Goal: Information Seeking & Learning: Learn about a topic

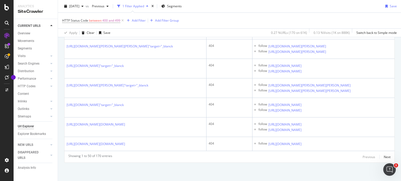
scroll to position [3867, 0]
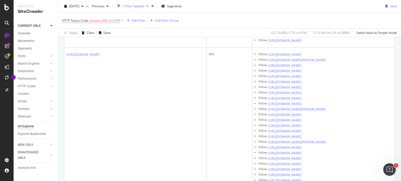
drag, startPoint x: 65, startPoint y: 90, endPoint x: 355, endPoint y: 131, distance: 292.7
copy tr "https://www.sephora.fr/maquillage-sourcils-sephora-collection.html 404 follow h…"
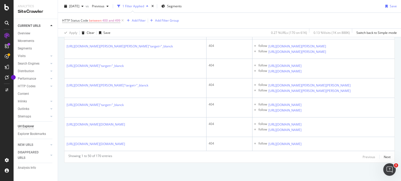
drag, startPoint x: 381, startPoint y: 96, endPoint x: 62, endPoint y: 86, distance: 319.6
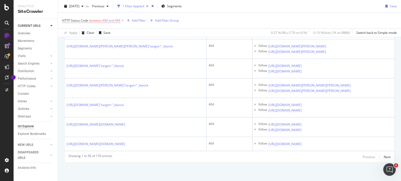
drag, startPoint x: 379, startPoint y: 92, endPoint x: 67, endPoint y: 86, distance: 312.4
copy tbody "https://www.sephora.fr/manucure-noel-3-nail-art-deballer-cadeaux-en-beaute.html…"
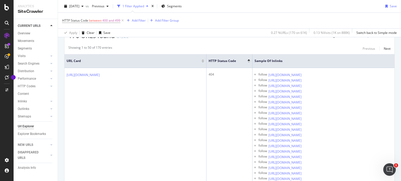
scroll to position [19, 0]
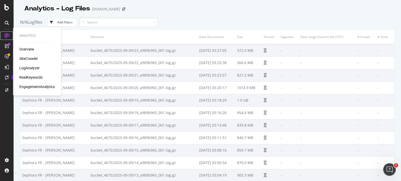
click at [8, 37] on icon at bounding box center [6, 35] width 5 height 5
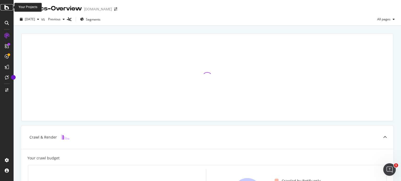
click at [9, 7] on div at bounding box center [7, 7] width 13 height 6
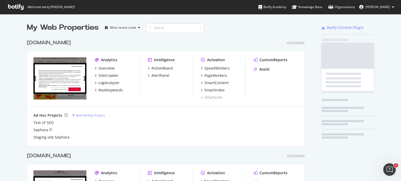
scroll to position [177, 392]
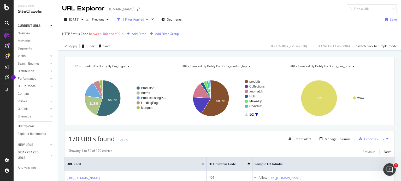
click at [38, 87] on link "HTTP Codes" at bounding box center [33, 86] width 31 height 5
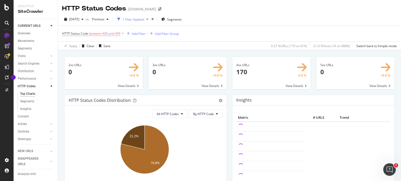
click at [298, 86] on span at bounding box center [271, 73] width 78 height 33
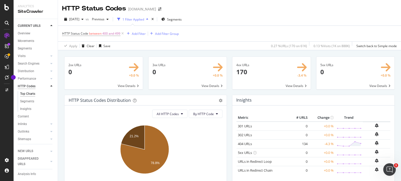
click at [23, 87] on div "HTTP Codes" at bounding box center [27, 86] width 18 height 5
click at [32, 101] on div "Segments" at bounding box center [27, 101] width 14 height 5
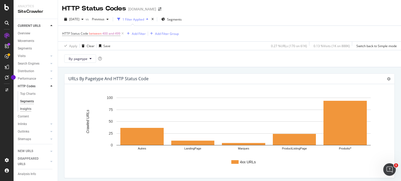
click at [31, 111] on div "Insights" at bounding box center [25, 108] width 11 height 5
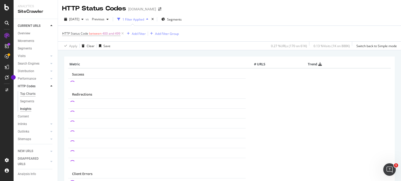
click at [30, 95] on div "Top Charts" at bounding box center [27, 93] width 15 height 5
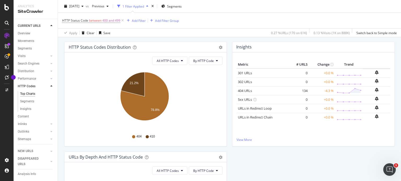
scroll to position [56, 0]
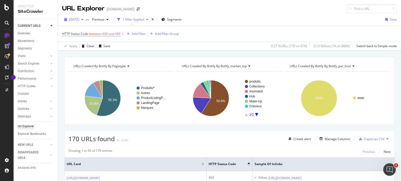
click at [79, 17] on span "2025 Aug. 19th" at bounding box center [74, 19] width 10 height 4
click at [249, 10] on div "URL Explorer Sephora.fr" at bounding box center [229, 6] width 343 height 13
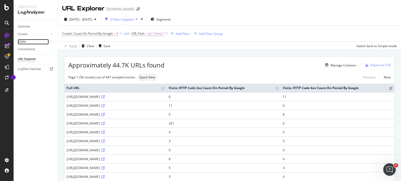
click at [30, 43] on link "Visits" at bounding box center [33, 41] width 31 height 5
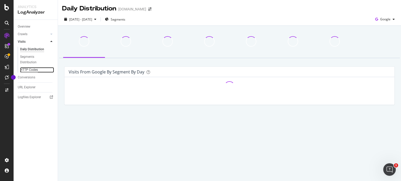
click at [32, 71] on div "HTTP Codes" at bounding box center [29, 69] width 18 height 5
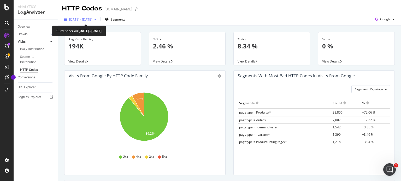
click at [98, 22] on div "[DATE] - [DATE]" at bounding box center [80, 19] width 36 height 8
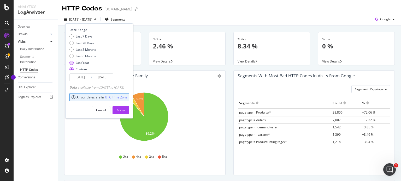
click at [84, 63] on div "Last Year" at bounding box center [83, 62] width 14 height 4
type input "[DATE]"
click at [125, 113] on div "Apply" at bounding box center [121, 110] width 8 height 8
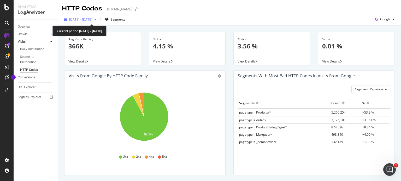
click at [98, 21] on div "[DATE] - [DATE]" at bounding box center [80, 19] width 36 height 8
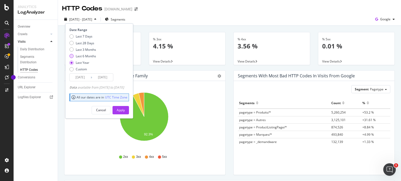
click at [86, 57] on div "Last 6 Months" at bounding box center [86, 56] width 20 height 4
type input "[DATE]"
click at [125, 108] on div "Apply" at bounding box center [121, 110] width 8 height 4
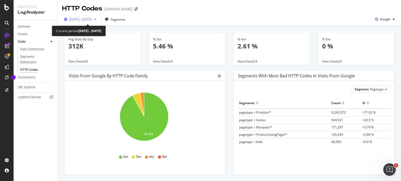
click at [92, 20] on span "2025 Mar. 11th - Sep. 10th" at bounding box center [80, 19] width 23 height 4
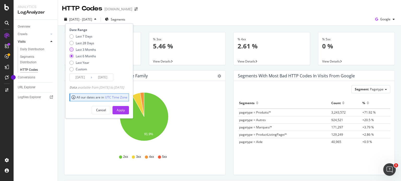
click at [89, 51] on div "Last 3 Months" at bounding box center [86, 49] width 20 height 4
type input "2025/06/11"
click at [125, 112] on div "Apply" at bounding box center [121, 110] width 8 height 4
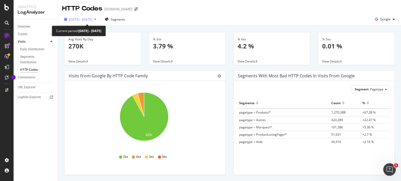
click at [92, 20] on span "2025 Jun. 11th - Sep. 10th" at bounding box center [80, 19] width 23 height 4
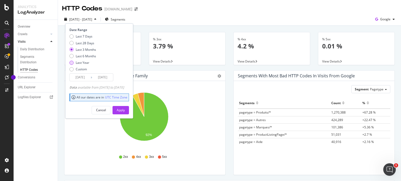
click at [88, 63] on div "Last Year" at bounding box center [83, 62] width 14 height 4
type input "2024/09/11"
click at [125, 108] on div "Apply" at bounding box center [121, 110] width 8 height 4
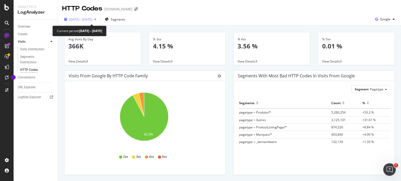
click at [92, 19] on span "2024 Sep. 11th - 2025 Sep. 10th" at bounding box center [80, 19] width 23 height 4
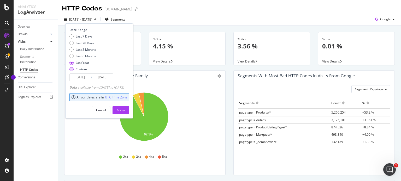
click at [83, 70] on div "Custom" at bounding box center [81, 69] width 11 height 4
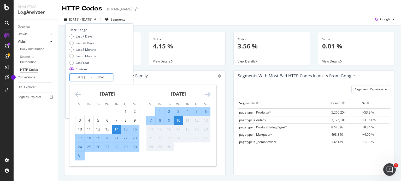
click at [86, 78] on input "[DATE]" at bounding box center [80, 77] width 21 height 7
click at [78, 79] on input "[DATE]" at bounding box center [80, 77] width 21 height 7
type input "[DATE]"
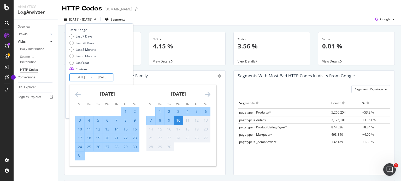
click at [105, 77] on input "[DATE]" at bounding box center [102, 77] width 21 height 7
click at [101, 77] on input "[DATE]" at bounding box center [102, 77] width 21 height 7
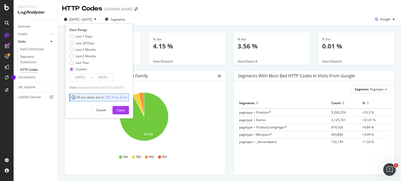
click at [105, 77] on input "2024/09/10" at bounding box center [102, 77] width 21 height 7
type input "[DATE]"
click at [125, 108] on div "Apply" at bounding box center [121, 110] width 8 height 4
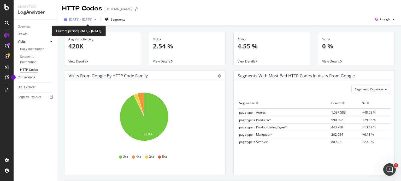
click at [92, 17] on span "[DATE] - [DATE]" at bounding box center [80, 19] width 23 height 4
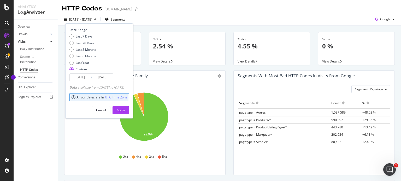
click at [92, 17] on span "[DATE] - [DATE]" at bounding box center [80, 19] width 23 height 4
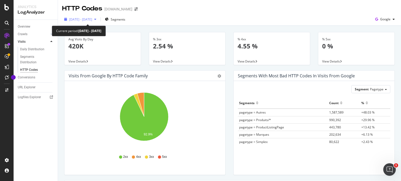
click at [92, 20] on span "[DATE] - [DATE]" at bounding box center [80, 19] width 23 height 4
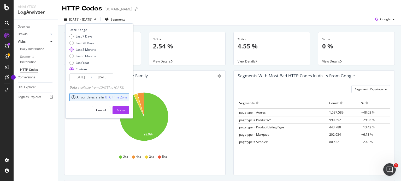
click at [89, 50] on div "Last 3 Months" at bounding box center [86, 49] width 20 height 4
type input "2025/06/11"
type input "[DATE]"
click at [87, 37] on div "Last 7 Days" at bounding box center [84, 36] width 17 height 4
type input "[DATE]"
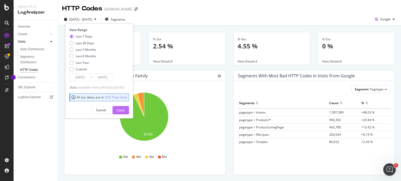
click at [125, 112] on div "Apply" at bounding box center [121, 110] width 8 height 8
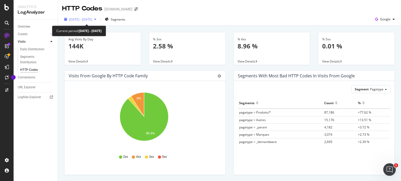
click at [92, 19] on span "[DATE] - [DATE]" at bounding box center [80, 19] width 23 height 4
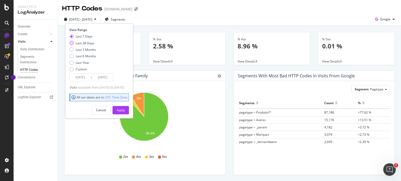
click at [88, 44] on div "Last 28 Days" at bounding box center [85, 43] width 19 height 4
type input "[DATE]"
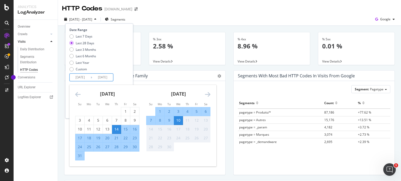
click at [103, 78] on input "[DATE]" at bounding box center [102, 77] width 21 height 7
click at [195, 110] on div "5" at bounding box center [196, 111] width 9 height 5
type input "2025/09/05"
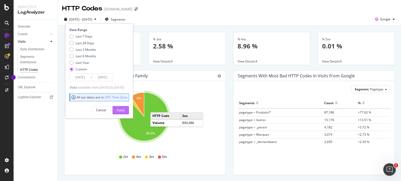
click at [125, 111] on div "Apply" at bounding box center [121, 110] width 8 height 4
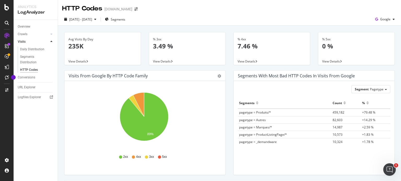
click at [251, 62] on span "View Details" at bounding box center [246, 61] width 18 height 4
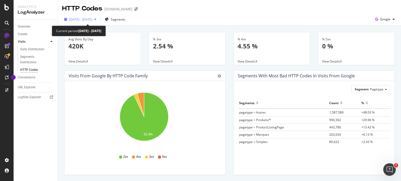
click at [92, 18] on span "[DATE] - [DATE]" at bounding box center [80, 19] width 23 height 4
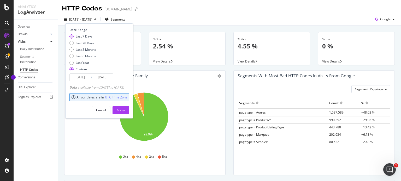
click at [86, 36] on div "Last 7 Days" at bounding box center [84, 36] width 17 height 4
type input "[DATE]"
click at [91, 44] on div "Last 28 Days" at bounding box center [85, 43] width 19 height 4
type input "[DATE]"
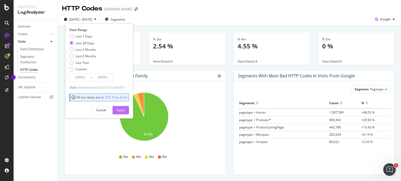
click at [129, 110] on button "Apply" at bounding box center [120, 110] width 16 height 8
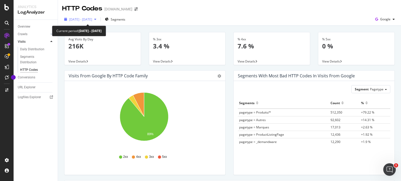
click at [92, 21] on div "[DATE] - [DATE]" at bounding box center [80, 19] width 23 height 4
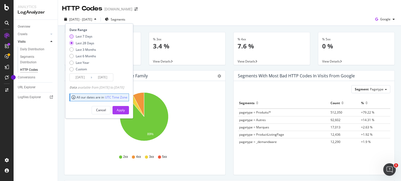
click at [91, 36] on div "Last 7 Days" at bounding box center [84, 36] width 17 height 4
type input "[DATE]"
click at [125, 109] on div "Apply" at bounding box center [121, 110] width 8 height 4
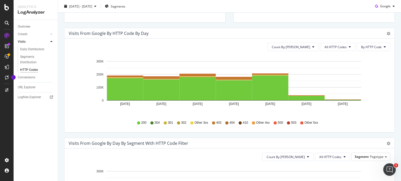
scroll to position [151, 0]
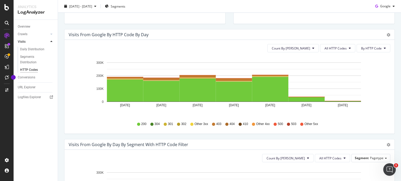
click at [141, 123] on span "200" at bounding box center [143, 124] width 5 height 4
click at [137, 124] on icon at bounding box center [138, 124] width 3 height 3
click at [343, 51] on button "All HTTP Codes" at bounding box center [337, 48] width 35 height 8
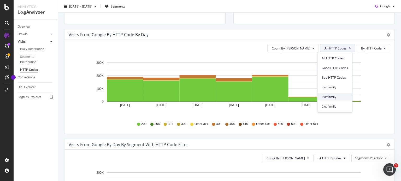
click at [337, 99] on span "4xx family" at bounding box center [334, 97] width 26 height 5
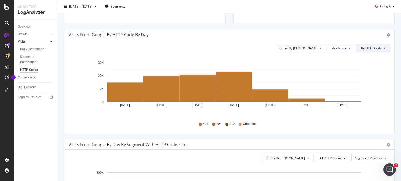
click at [366, 47] on span "By HTTP Code" at bounding box center [371, 48] width 21 height 4
click at [296, 125] on div "403 404 410 Other 4xx" at bounding box center [229, 124] width 316 height 12
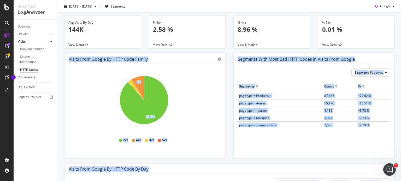
scroll to position [0, 0]
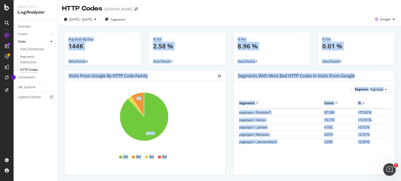
drag, startPoint x: 400, startPoint y: 90, endPoint x: 398, endPoint y: 17, distance: 73.1
click at [398, 17] on div "HTTP Codes [DOMAIN_NAME] [DATE] - [DATE] Segments Google Avg Visits By Day 144K…" at bounding box center [229, 90] width 343 height 181
